Goal: Task Accomplishment & Management: Use online tool/utility

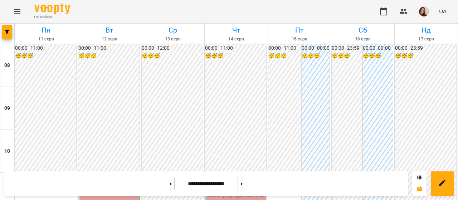
scroll to position [86, 0]
click at [109, 191] on p "2" at bounding box center [109, 195] width 57 height 9
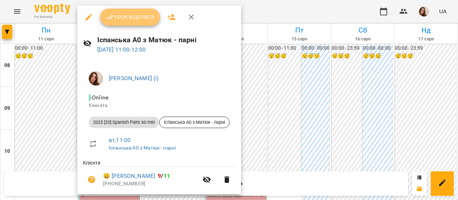
click at [132, 18] on span "Урок відбувся" at bounding box center [130, 17] width 49 height 9
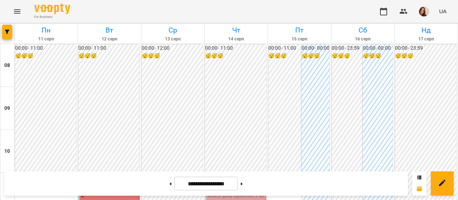
click at [425, 14] on img "button" at bounding box center [424, 11] width 10 height 10
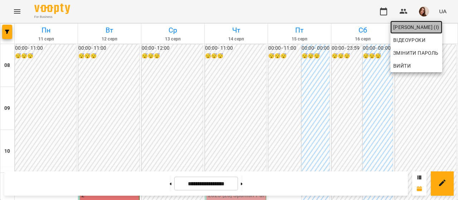
click at [426, 28] on span "[PERSON_NAME] (і)" at bounding box center [416, 27] width 46 height 9
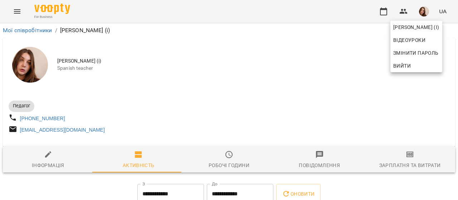
click at [407, 166] on div at bounding box center [229, 100] width 458 height 200
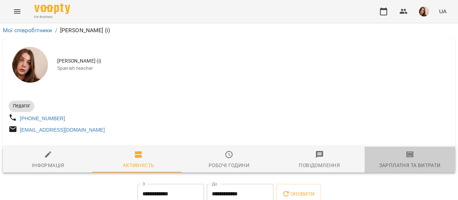
click at [405, 162] on span "Зарплатня та Витрати" at bounding box center [410, 159] width 82 height 19
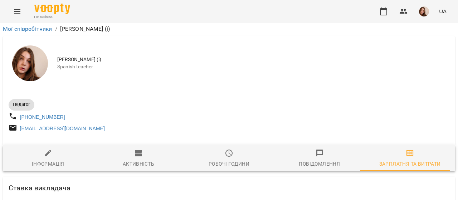
scroll to position [1912, 0]
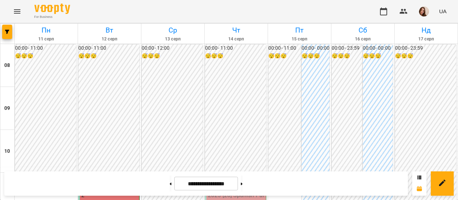
scroll to position [228, 0]
click at [337, 15] on div "For Business UA" at bounding box center [229, 11] width 458 height 23
